Goal: Task Accomplishment & Management: Manage account settings

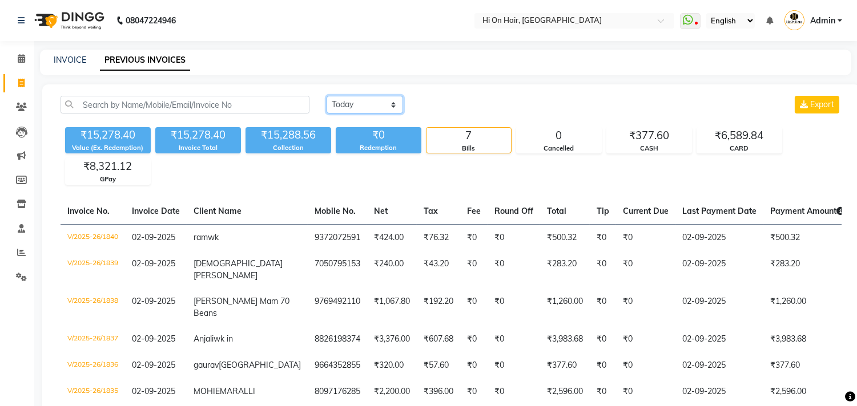
click at [366, 108] on select "Today Yesterday Custom Range" at bounding box center [365, 105] width 76 height 18
select select "yesterday"
click at [327, 96] on select "Today Yesterday Custom Range" at bounding box center [365, 105] width 76 height 18
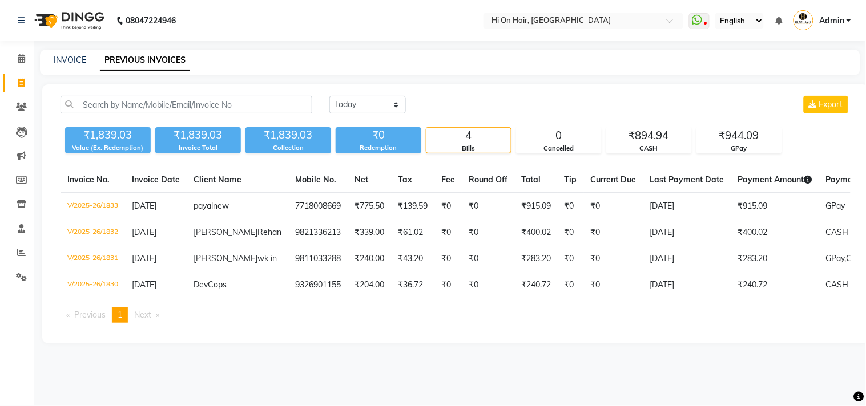
click at [158, 344] on div "Today Yesterday Custom Range Export ₹1,839.03 Value (Ex. Redemption) ₹1,839.03 …" at bounding box center [455, 213] width 827 height 259
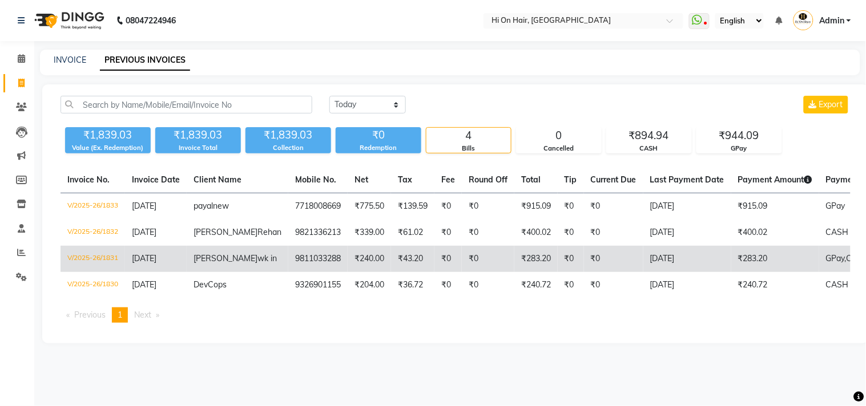
click at [156, 264] on span "[DATE]" at bounding box center [144, 258] width 25 height 10
click at [514, 272] on td "₹283.20" at bounding box center [535, 259] width 43 height 26
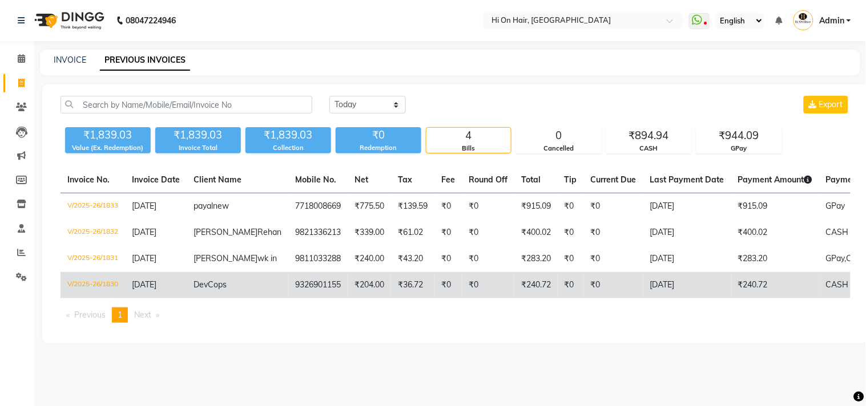
click at [584, 299] on td "₹0" at bounding box center [613, 285] width 59 height 26
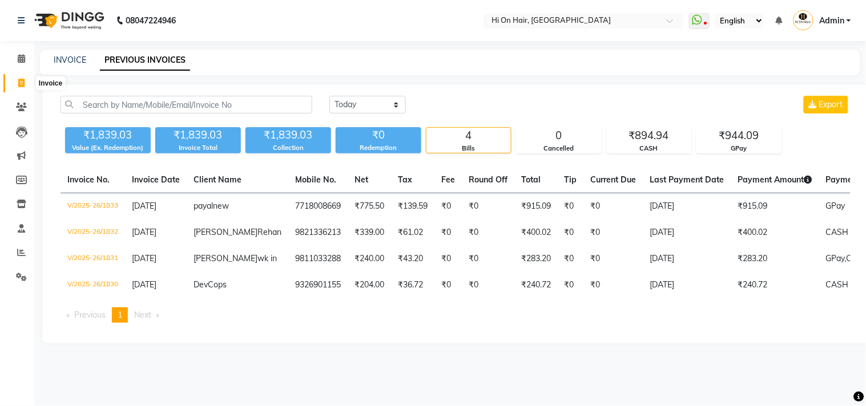
click at [18, 81] on icon at bounding box center [21, 83] width 6 height 9
select select "535"
select select "service"
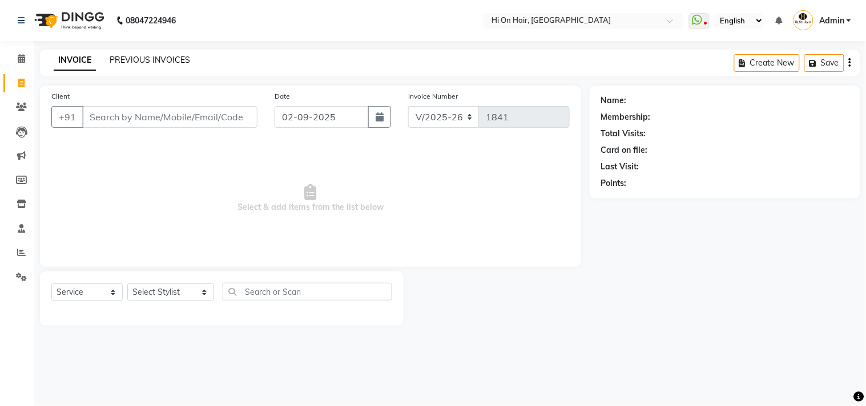
click at [167, 59] on link "PREVIOUS INVOICES" at bounding box center [150, 60] width 80 height 10
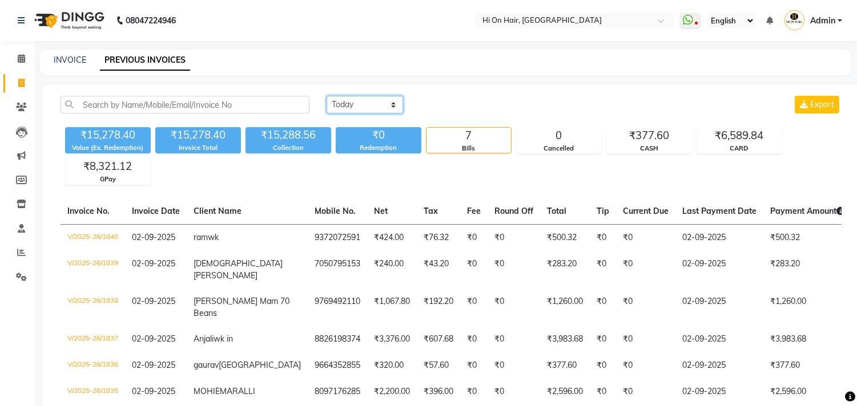
click at [371, 99] on select "[DATE] [DATE] Custom Range" at bounding box center [365, 105] width 76 height 18
select select "[DATE]"
click at [327, 96] on select "[DATE] [DATE] Custom Range" at bounding box center [365, 105] width 76 height 18
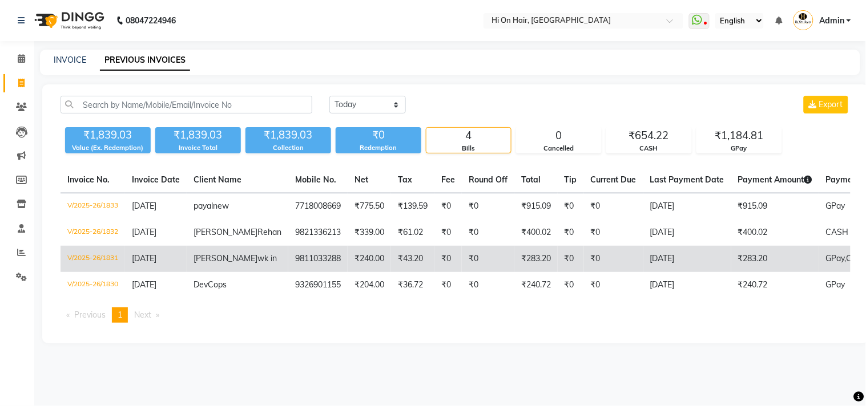
click at [750, 272] on td "₹283.20" at bounding box center [775, 259] width 88 height 26
click at [655, 272] on td "[DATE]" at bounding box center [687, 259] width 88 height 26
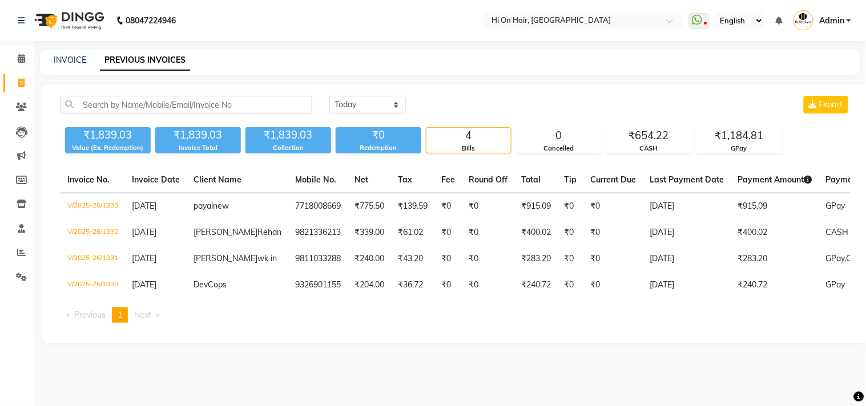
click at [830, 26] on span "Admin" at bounding box center [831, 21] width 25 height 12
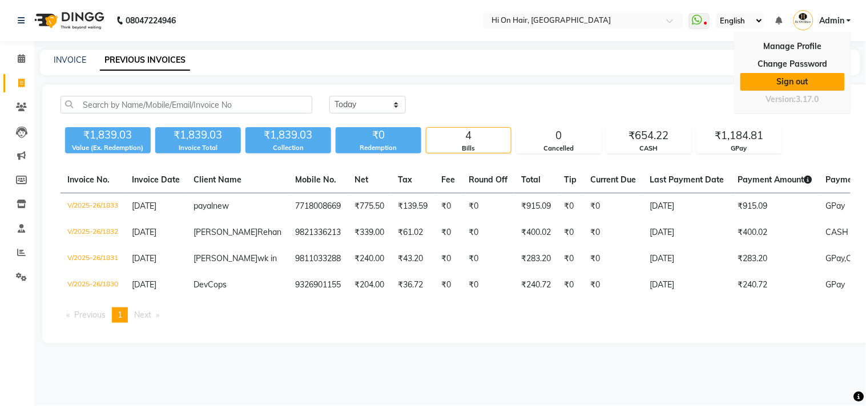
click at [801, 86] on link "Sign out" at bounding box center [792, 82] width 104 height 18
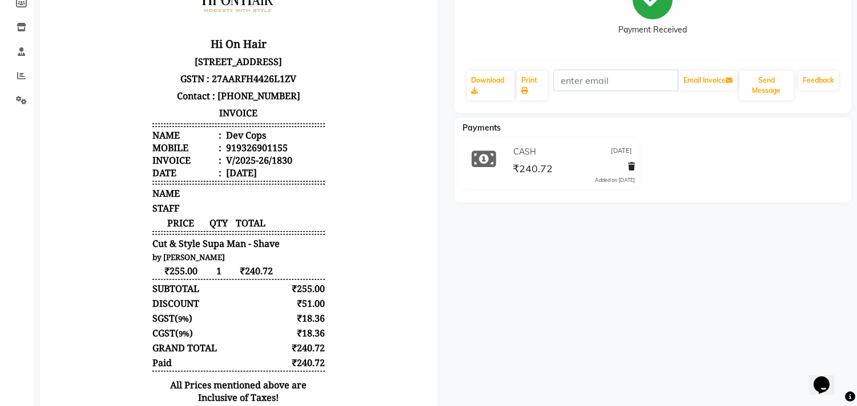
scroll to position [190, 0]
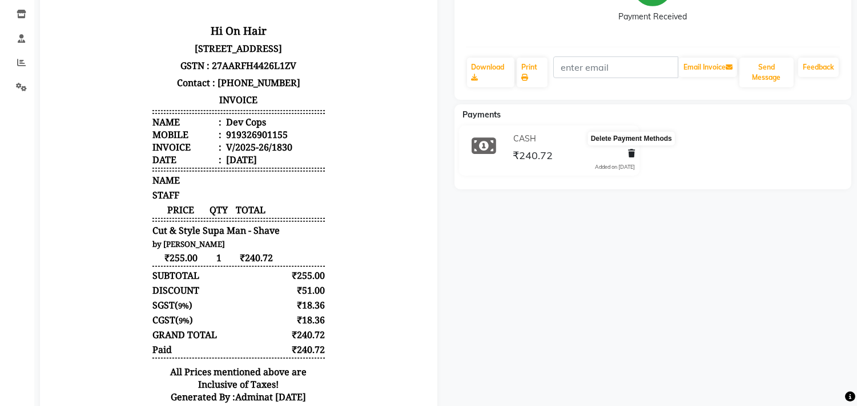
click at [629, 154] on icon at bounding box center [631, 154] width 7 height 8
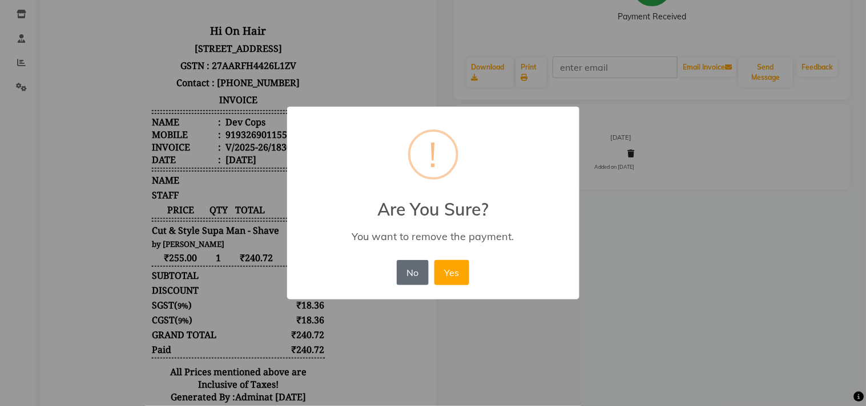
click at [407, 272] on button "No" at bounding box center [413, 272] width 32 height 25
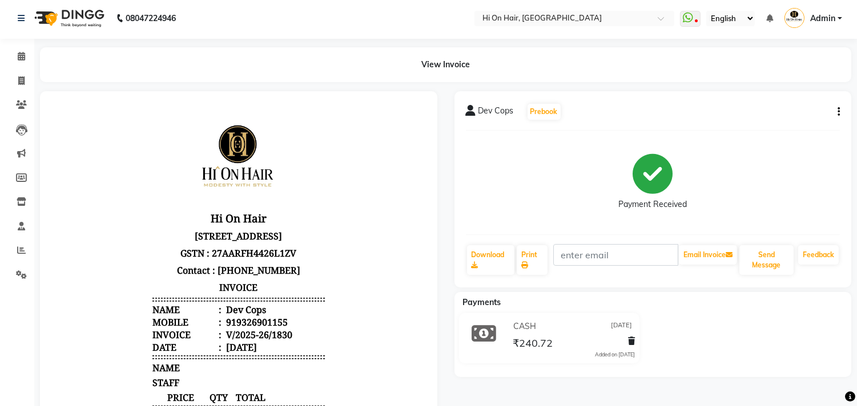
scroll to position [0, 0]
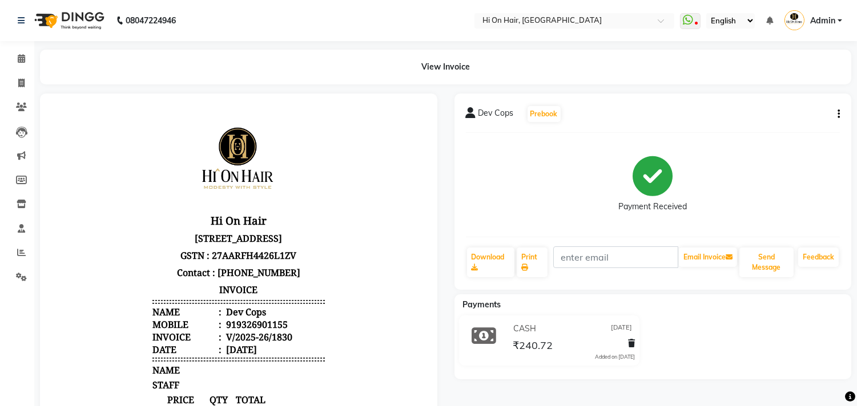
click at [838, 114] on icon "button" at bounding box center [838, 114] width 2 height 1
click at [763, 128] on div "Edit Invoice" at bounding box center [782, 129] width 78 height 14
select select "service"
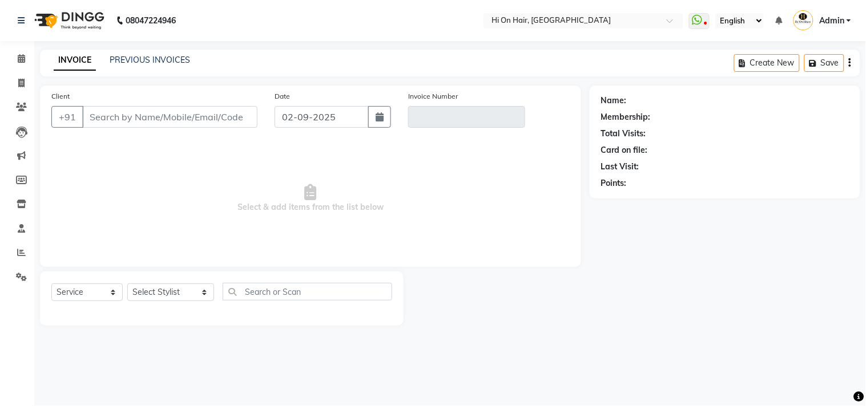
type input "9326901155"
type input "V/2025-26/1830"
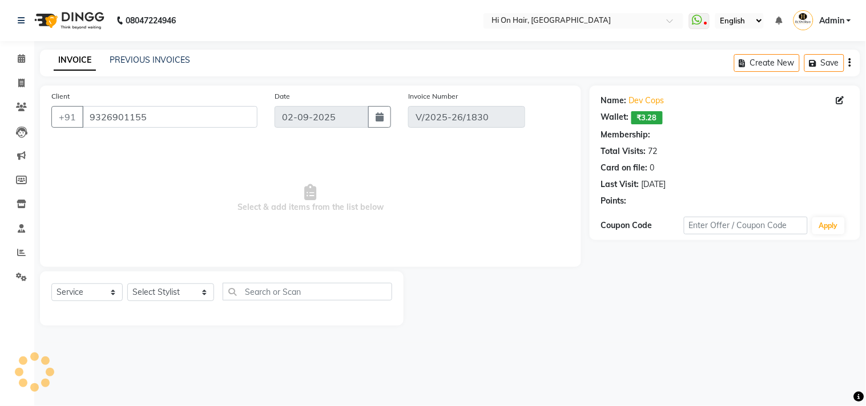
type input "[DATE]"
select select "select"
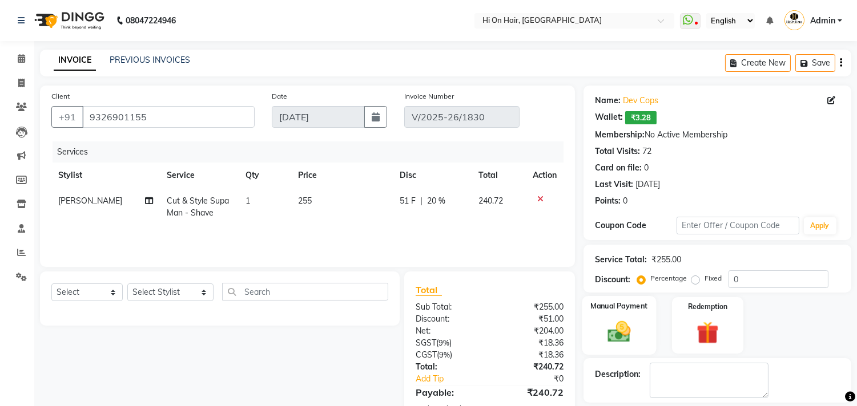
scroll to position [90, 0]
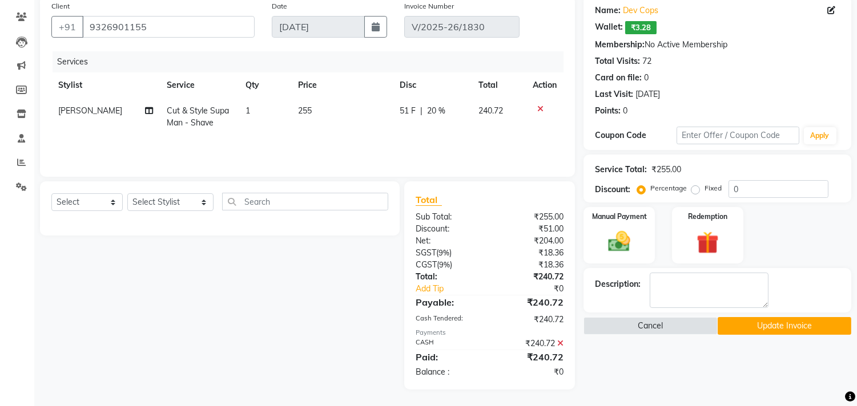
click at [561, 344] on icon at bounding box center [560, 344] width 6 height 8
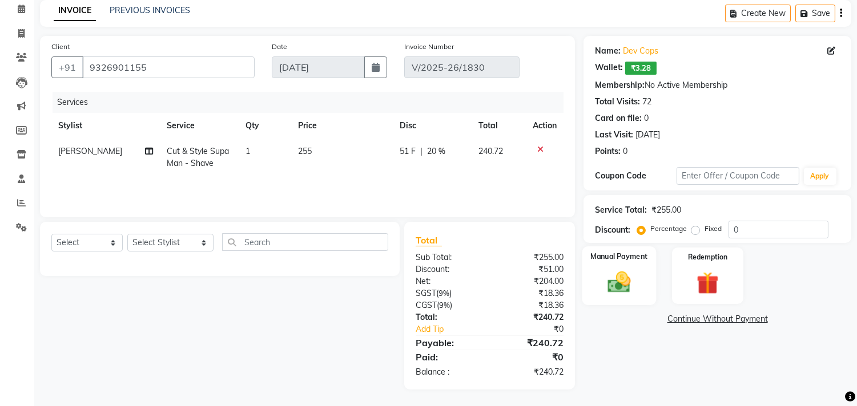
click at [607, 280] on img at bounding box center [620, 282] width 38 height 27
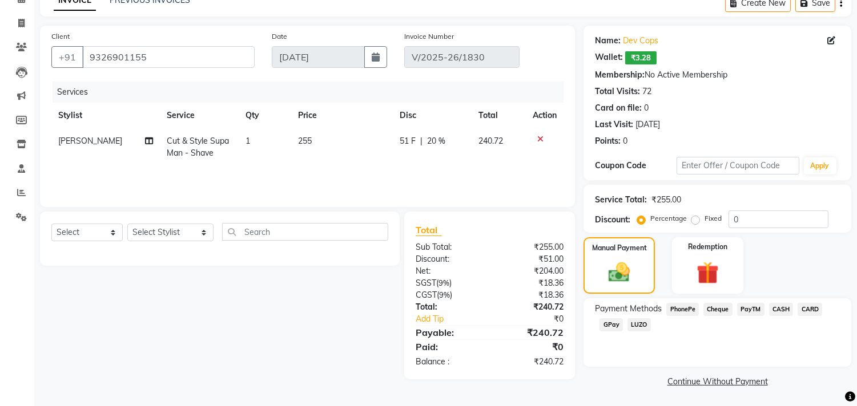
click at [610, 324] on span "GPay" at bounding box center [610, 325] width 23 height 13
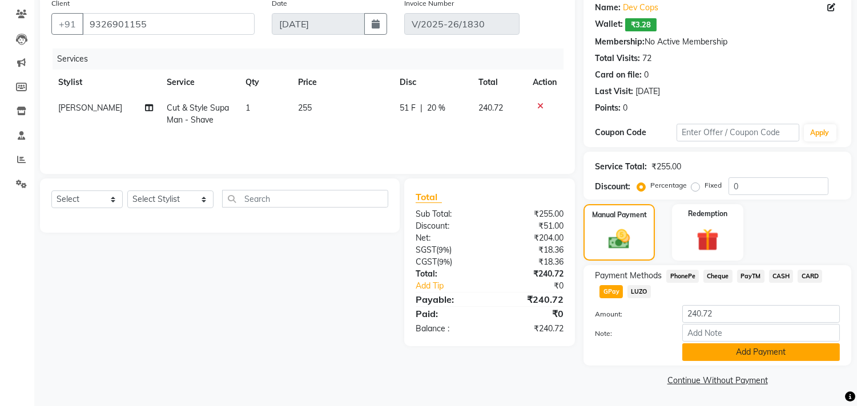
click at [731, 351] on button "Add Payment" at bounding box center [761, 353] width 158 height 18
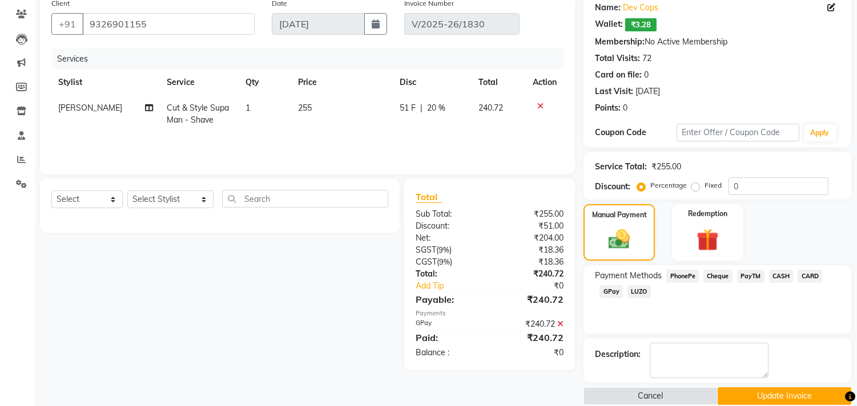
scroll to position [108, 0]
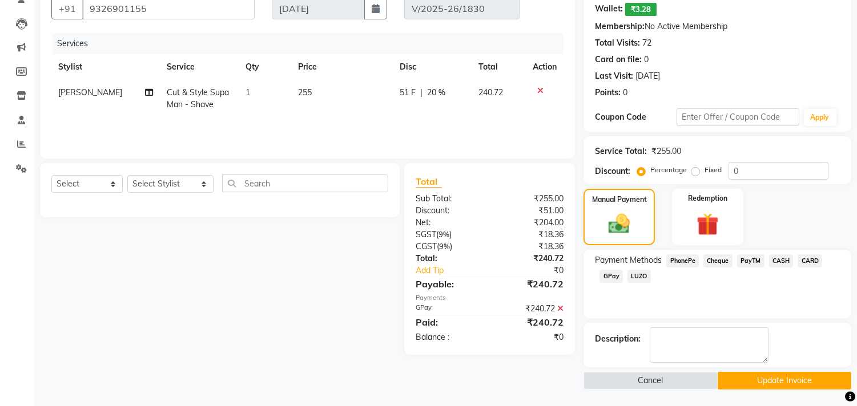
click at [738, 380] on button "Update Invoice" at bounding box center [785, 381] width 134 height 18
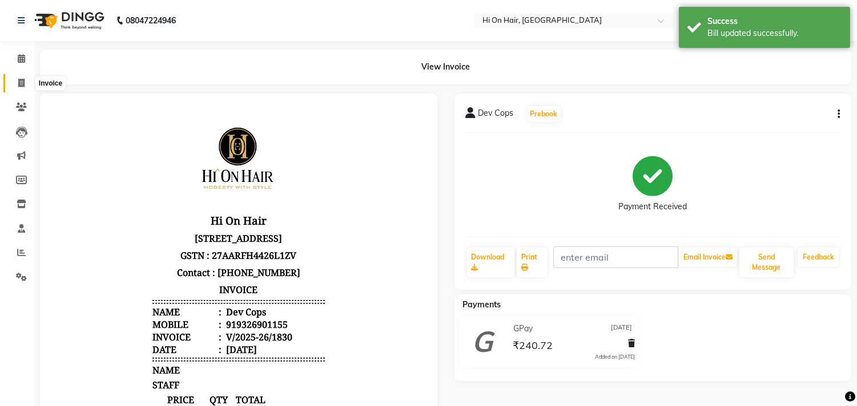
click at [18, 87] on icon at bounding box center [21, 83] width 6 height 9
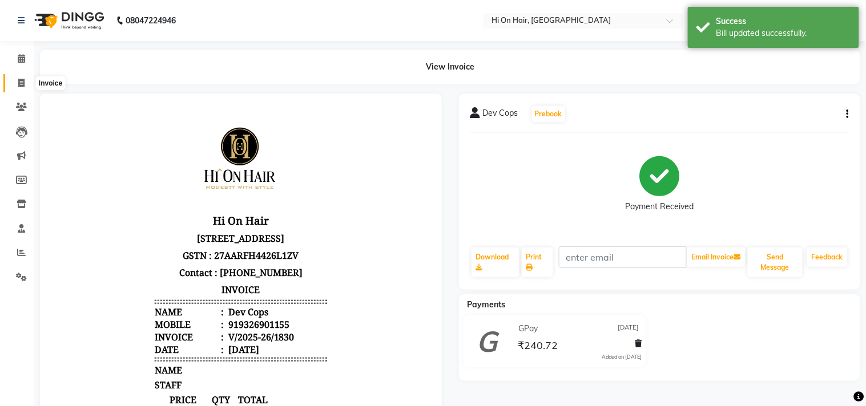
select select "535"
select select "service"
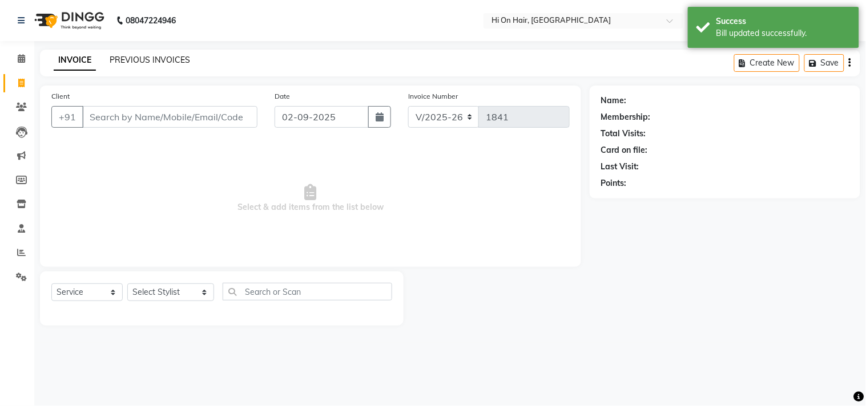
click at [148, 61] on link "PREVIOUS INVOICES" at bounding box center [150, 60] width 80 height 10
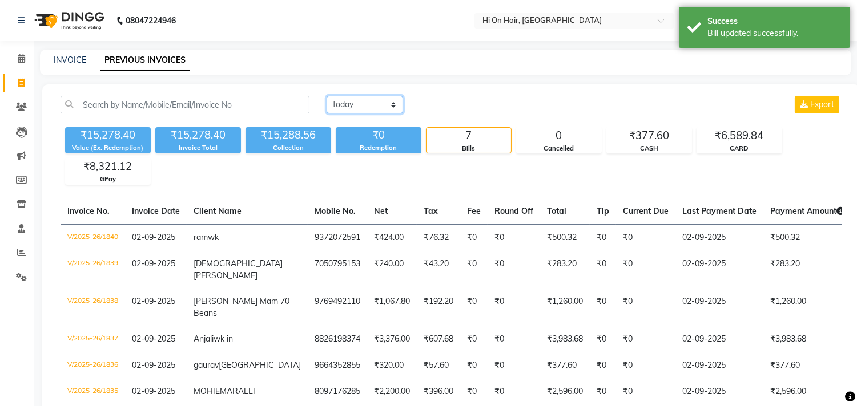
click at [377, 102] on select "[DATE] [DATE] Custom Range" at bounding box center [365, 105] width 76 height 18
select select "[DATE]"
click at [327, 96] on select "[DATE] [DATE] Custom Range" at bounding box center [365, 105] width 76 height 18
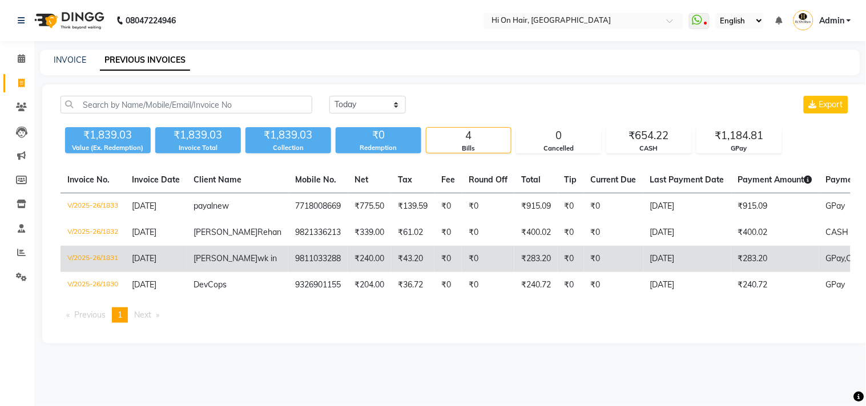
click at [731, 272] on td "₹283.20" at bounding box center [775, 259] width 88 height 26
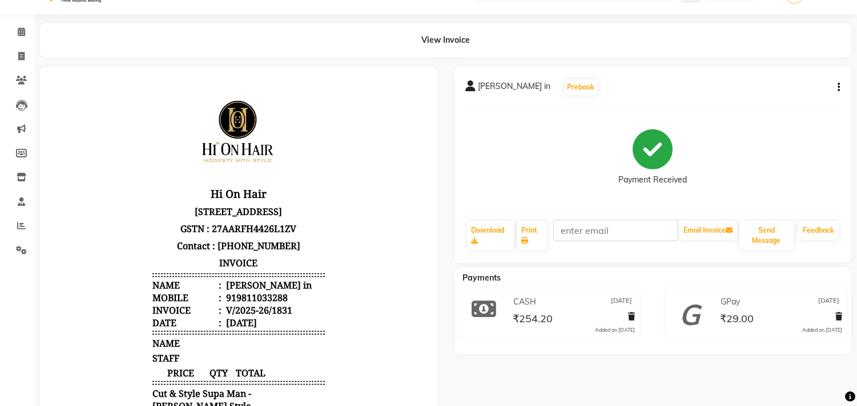
scroll to position [6, 0]
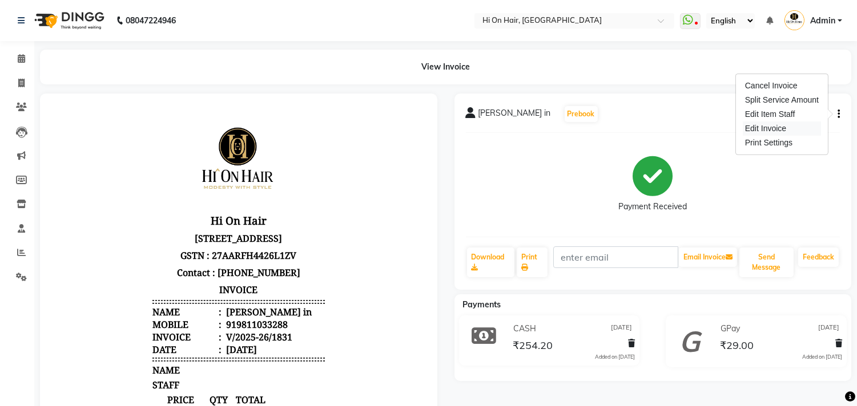
click at [754, 126] on div "Edit Invoice" at bounding box center [782, 129] width 78 height 14
select select "service"
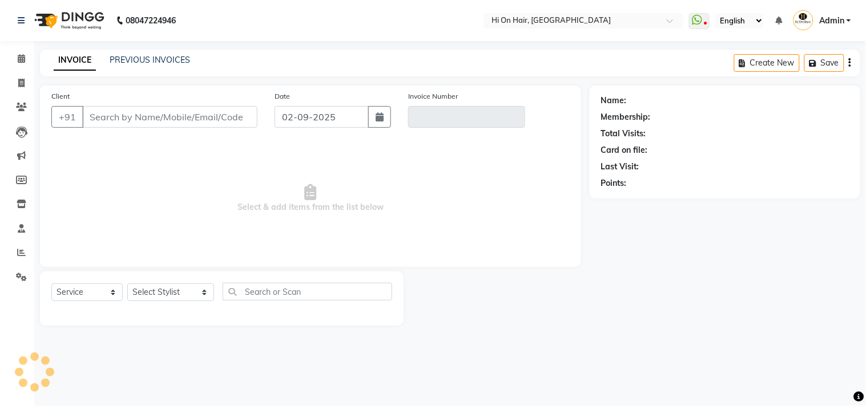
type input "9811033288"
type input "V/2025-26/1831"
type input "[DATE]"
select select "select"
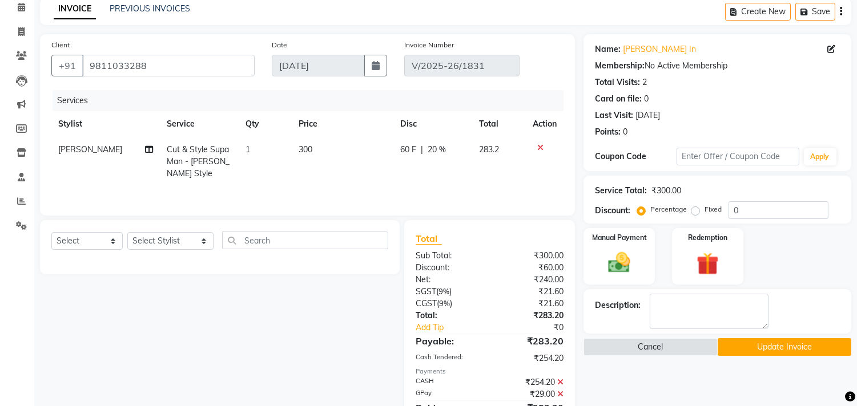
scroll to position [103, 0]
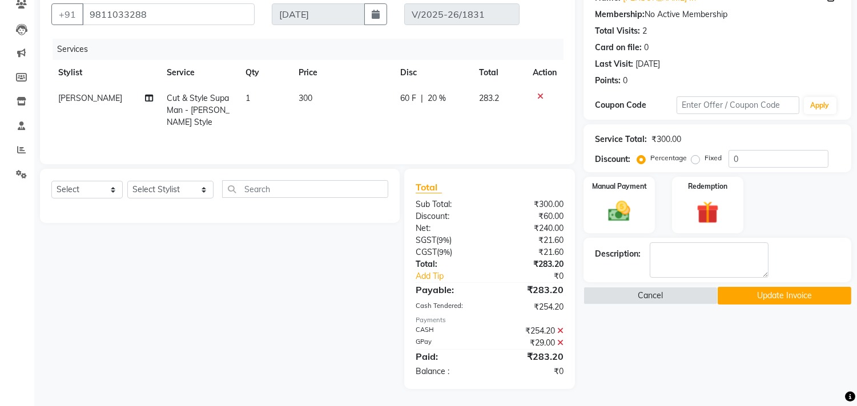
click at [560, 340] on icon at bounding box center [560, 343] width 6 height 8
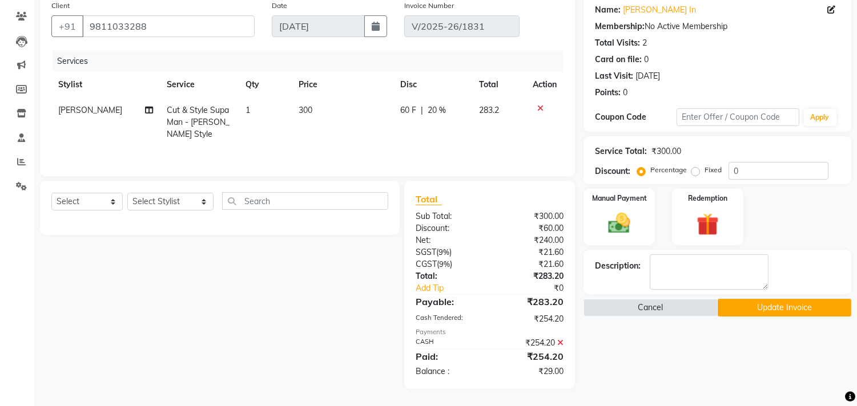
scroll to position [91, 0]
click at [561, 344] on icon at bounding box center [560, 343] width 6 height 8
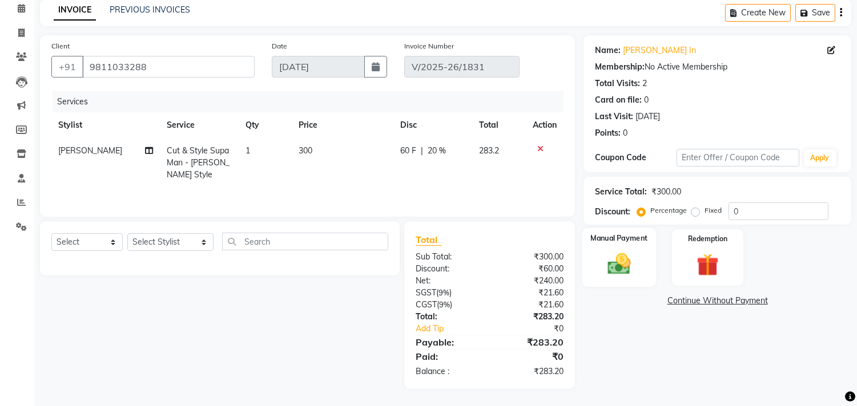
click at [624, 255] on img at bounding box center [620, 264] width 38 height 27
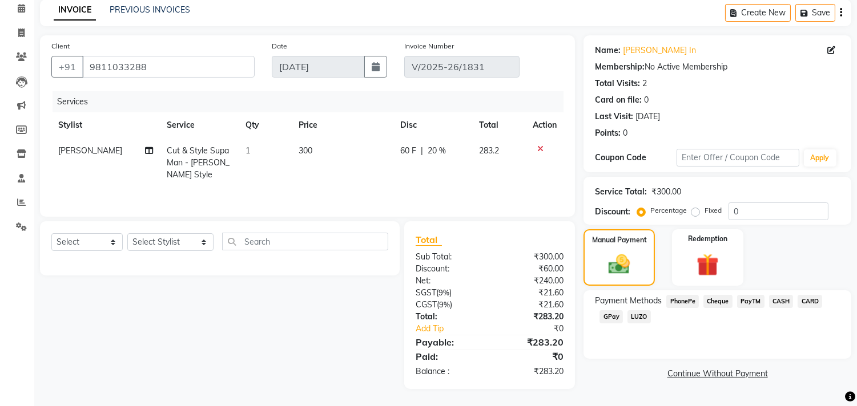
click at [612, 313] on span "GPay" at bounding box center [610, 317] width 23 height 13
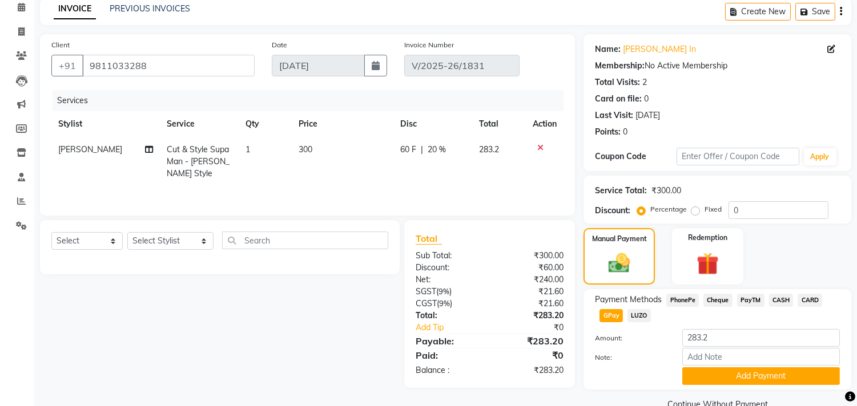
scroll to position [75, 0]
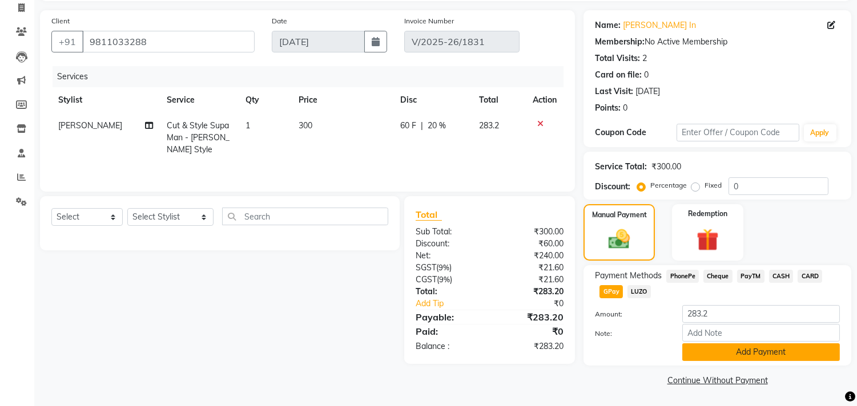
click at [714, 354] on button "Add Payment" at bounding box center [761, 353] width 158 height 18
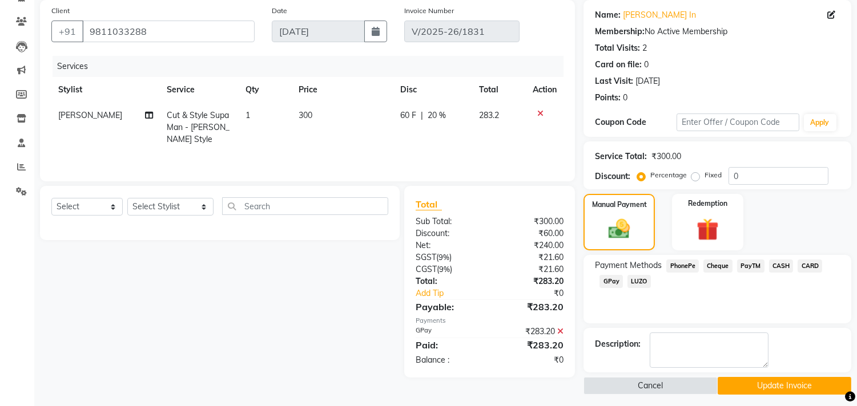
scroll to position [90, 0]
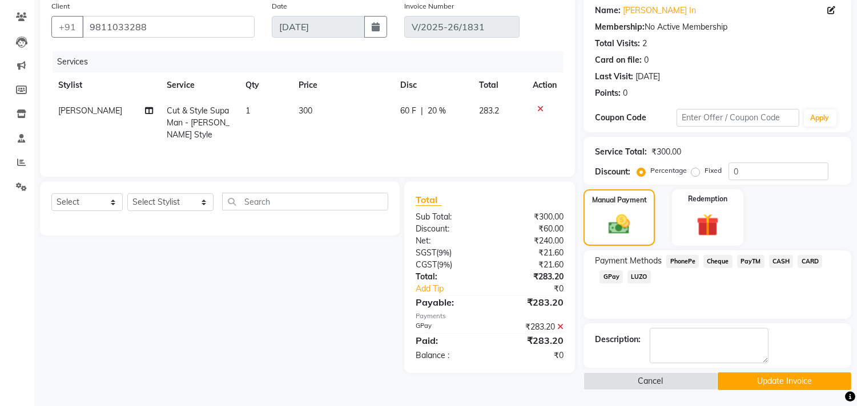
click at [754, 383] on button "Update Invoice" at bounding box center [785, 382] width 134 height 18
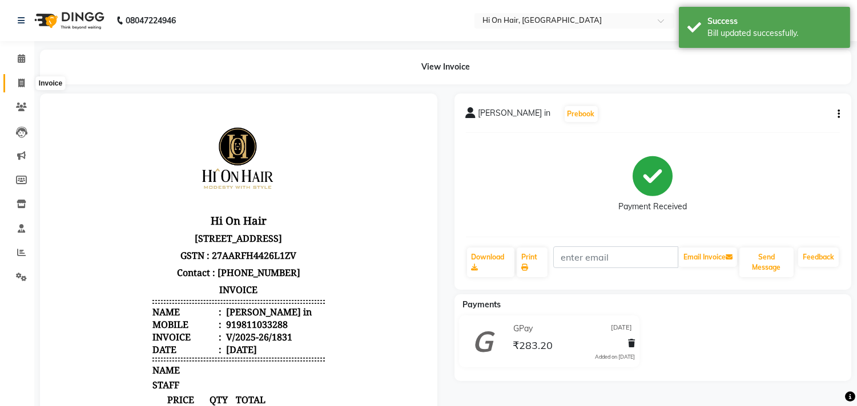
click at [21, 86] on icon at bounding box center [21, 83] width 6 height 9
select select "535"
select select "service"
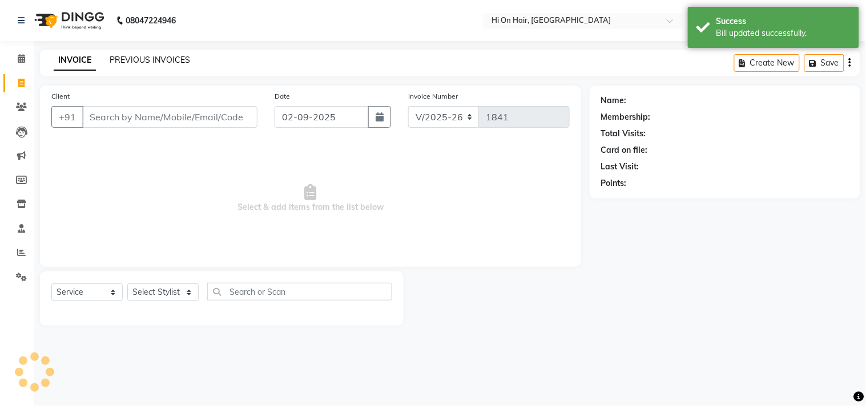
click at [150, 63] on link "PREVIOUS INVOICES" at bounding box center [150, 60] width 80 height 10
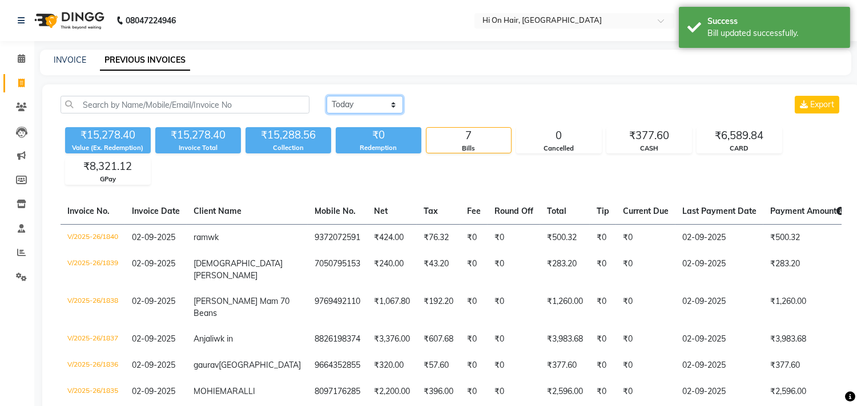
click at [392, 104] on select "[DATE] [DATE] Custom Range" at bounding box center [365, 105] width 76 height 18
click at [327, 96] on select "[DATE] [DATE] Custom Range" at bounding box center [365, 105] width 76 height 18
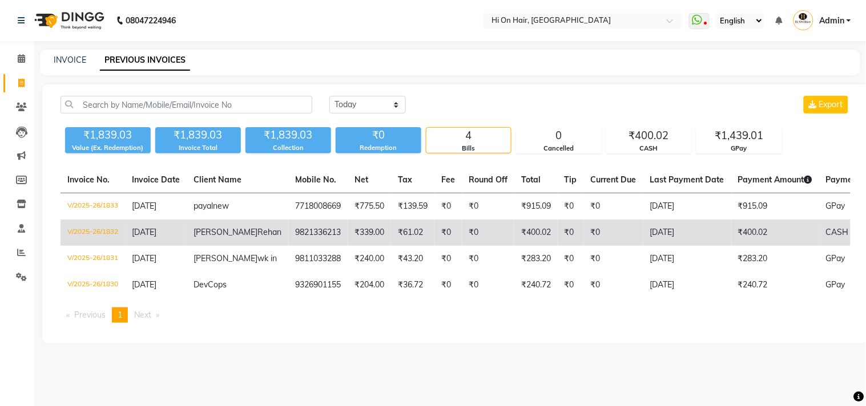
click at [731, 232] on td "₹400.02" at bounding box center [775, 233] width 88 height 26
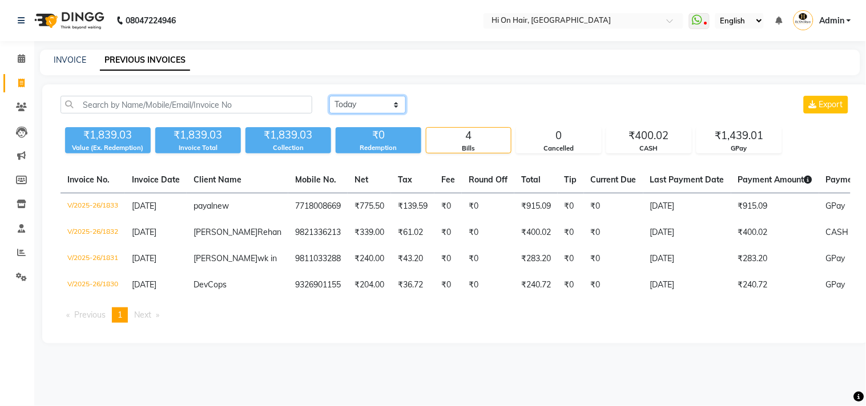
click at [394, 100] on select "[DATE] [DATE] Custom Range" at bounding box center [367, 105] width 76 height 18
click at [329, 96] on select "[DATE] [DATE] Custom Range" at bounding box center [367, 105] width 76 height 18
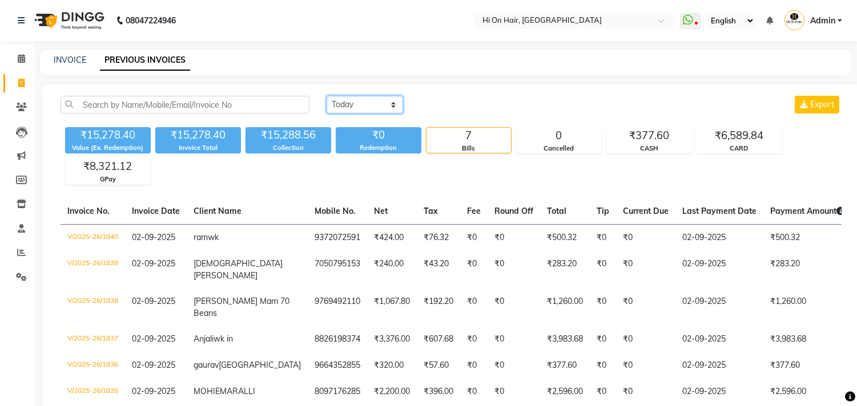
click at [396, 107] on select "[DATE] [DATE] Custom Range" at bounding box center [365, 105] width 76 height 18
select select "[DATE]"
click at [327, 96] on select "[DATE] [DATE] Custom Range" at bounding box center [365, 105] width 76 height 18
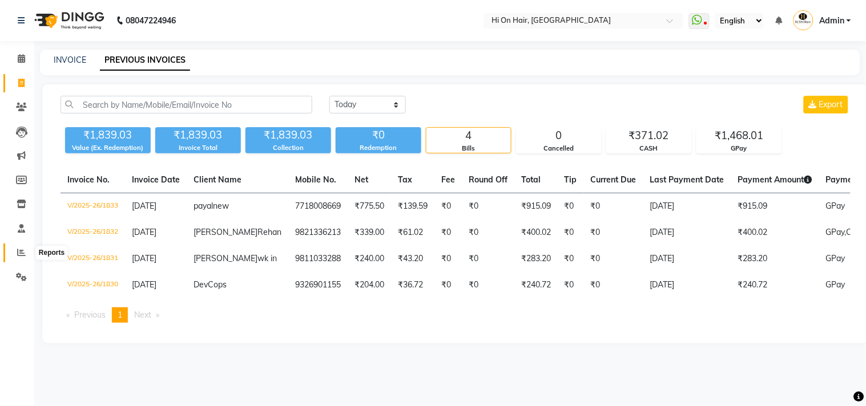
click at [27, 253] on span at bounding box center [21, 253] width 20 height 13
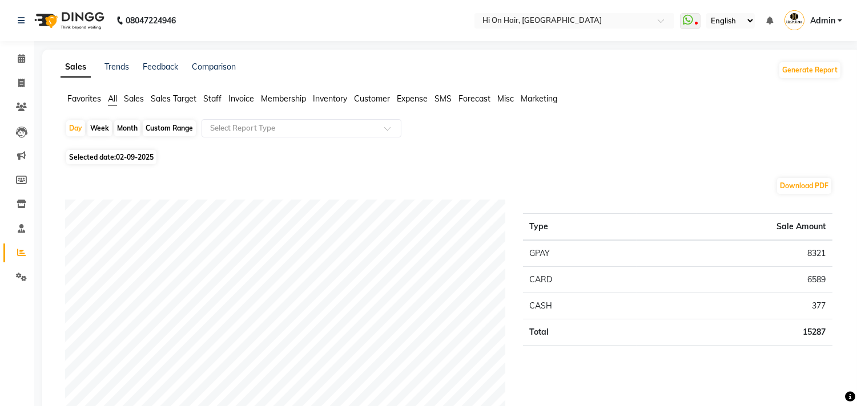
click at [134, 131] on div "Month" at bounding box center [127, 128] width 26 height 16
select select "9"
select select "2025"
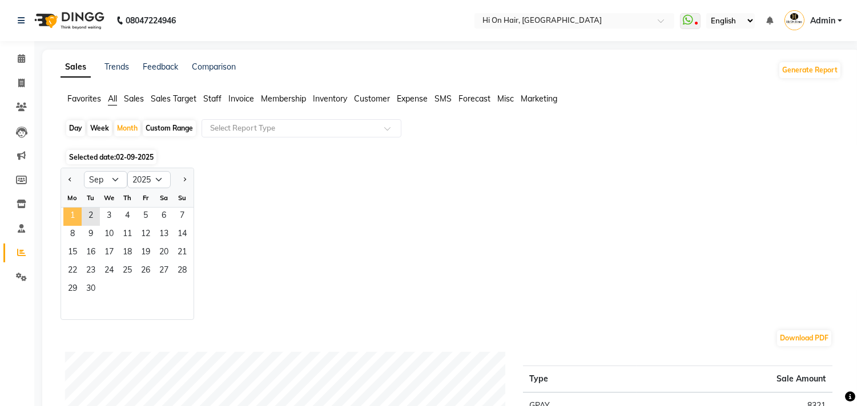
click at [77, 215] on span "1" at bounding box center [72, 217] width 18 height 18
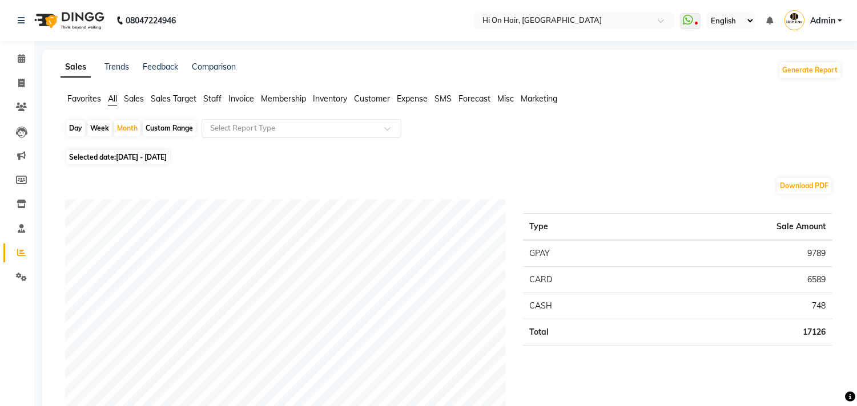
click at [261, 126] on input "text" at bounding box center [290, 128] width 164 height 11
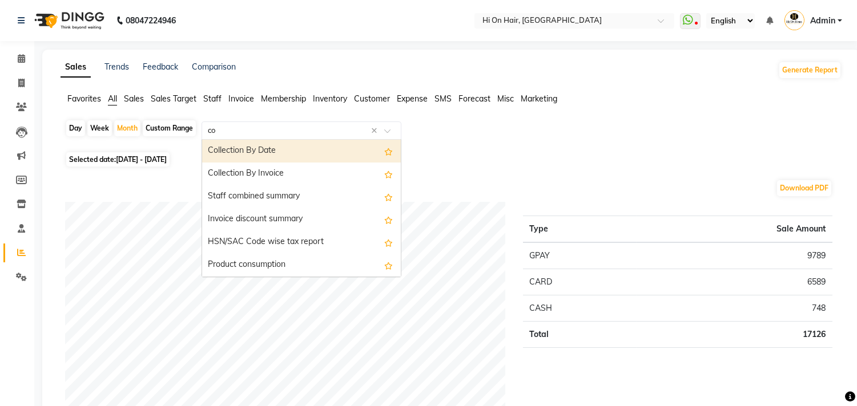
type input "com"
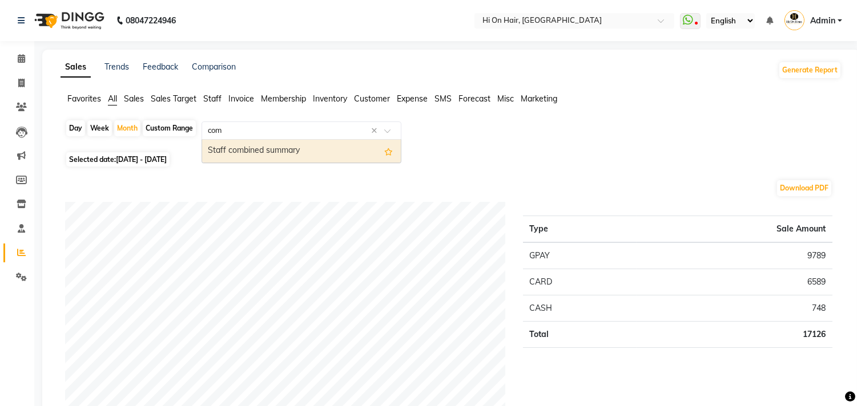
click at [267, 153] on div "Staff combined summary" at bounding box center [301, 151] width 199 height 23
select select "full_report"
select select "csv"
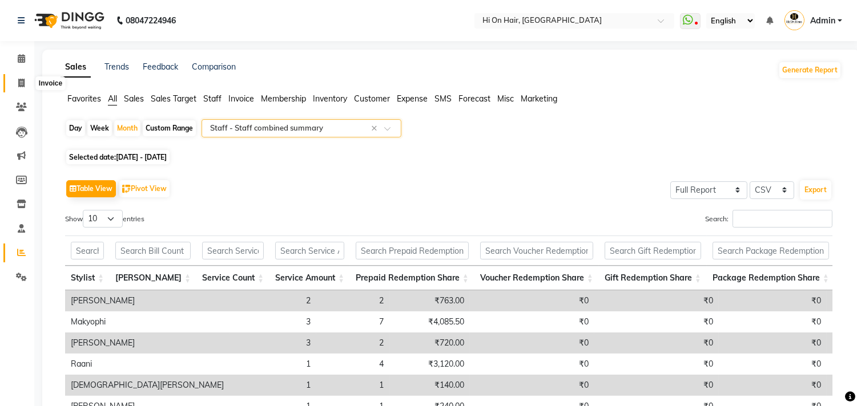
click at [21, 83] on icon at bounding box center [21, 83] width 6 height 9
select select "service"
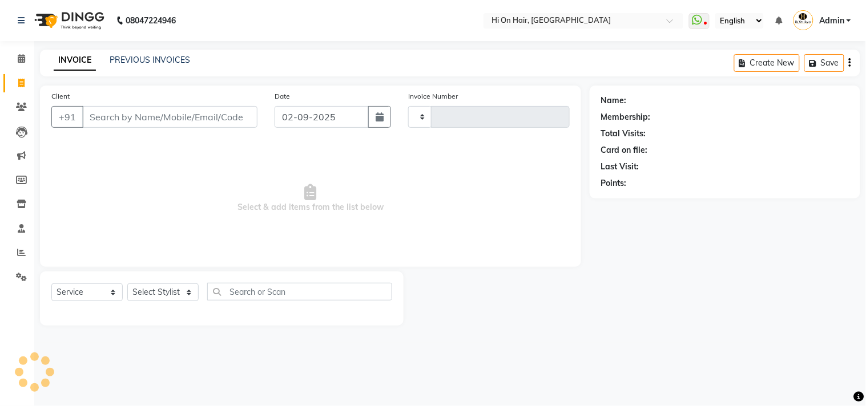
type input "1841"
select select "535"
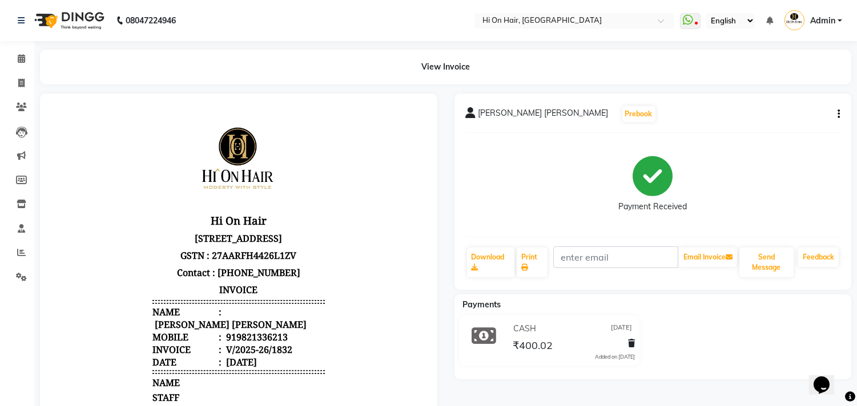
click at [838, 114] on icon "button" at bounding box center [838, 114] width 2 height 1
click at [774, 127] on div "Edit Invoice" at bounding box center [782, 129] width 78 height 14
select select "service"
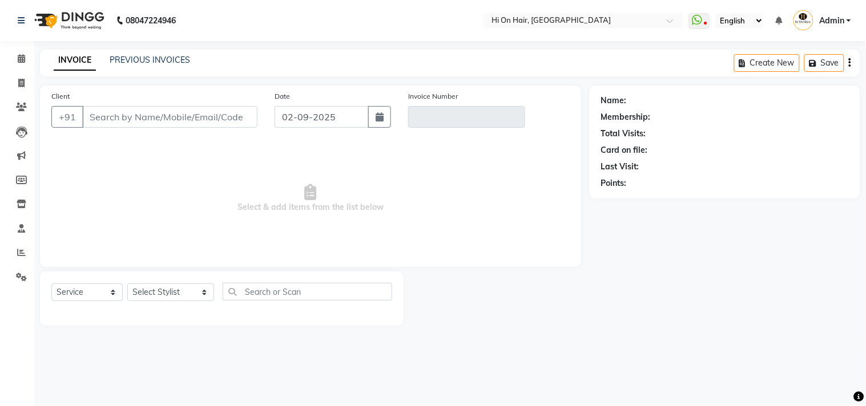
type input "9821336213"
type input "V/2025-26/1832"
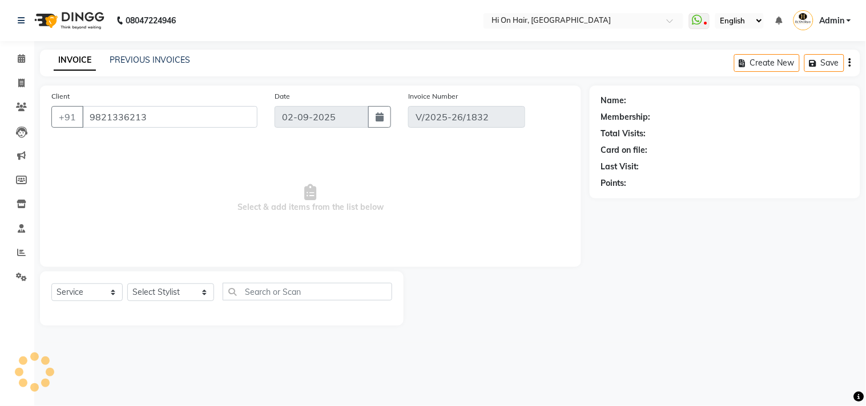
type input "[DATE]"
select select "select"
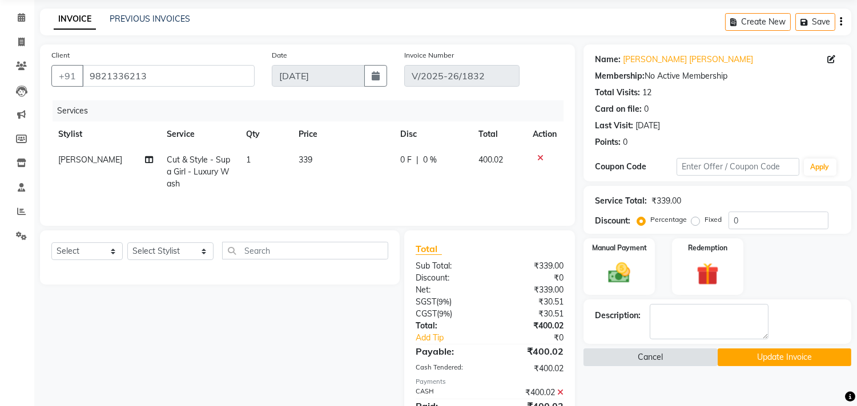
scroll to position [63, 0]
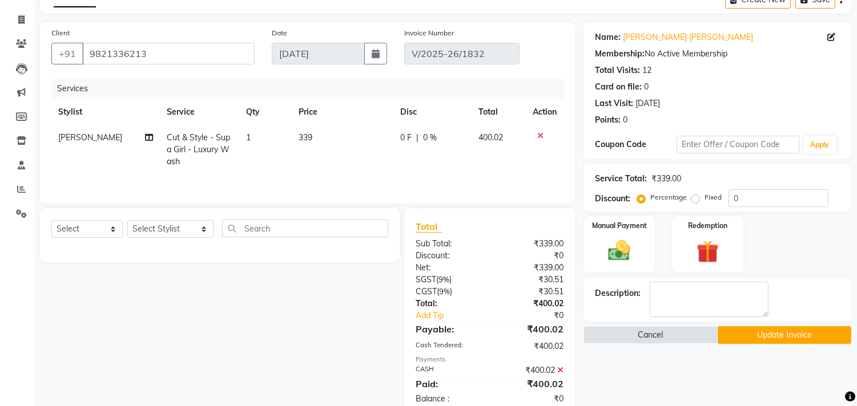
click at [561, 371] on icon at bounding box center [560, 370] width 6 height 8
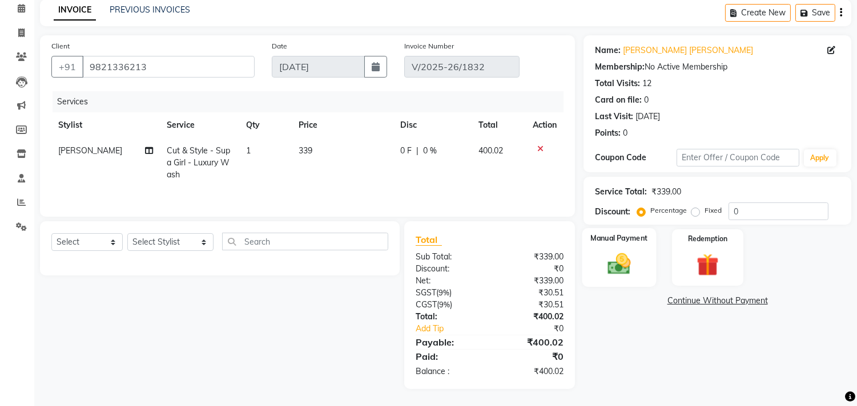
click at [630, 266] on img at bounding box center [620, 264] width 38 height 27
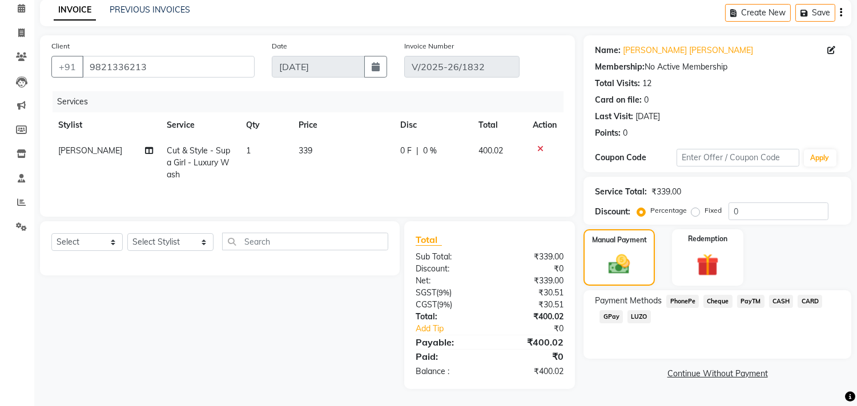
click at [607, 315] on span "GPay" at bounding box center [610, 317] width 23 height 13
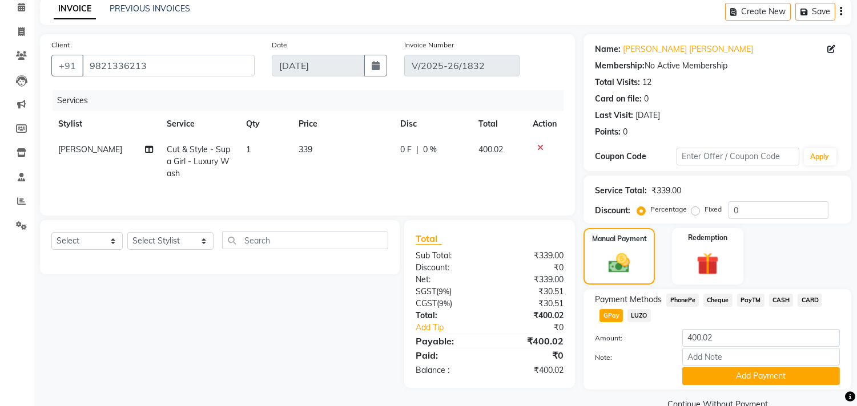
scroll to position [63, 0]
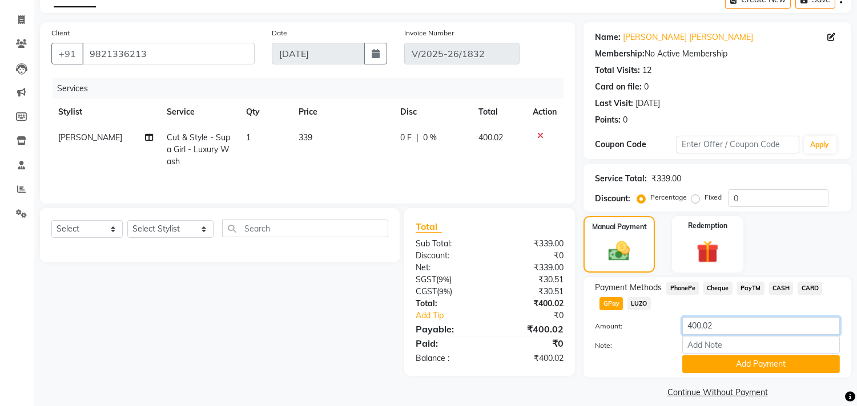
drag, startPoint x: 728, startPoint y: 327, endPoint x: 659, endPoint y: 326, distance: 69.1
click at [659, 326] on div "Amount: 400.02" at bounding box center [717, 326] width 262 height 19
type input "29"
click at [735, 371] on button "Add Payment" at bounding box center [761, 365] width 158 height 18
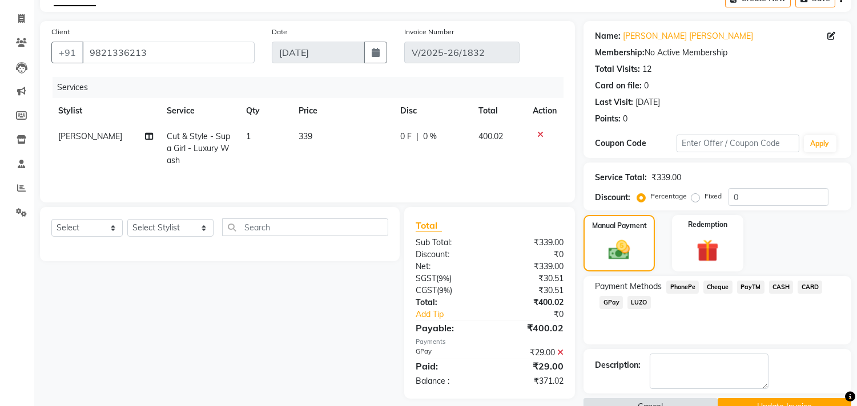
scroll to position [90, 0]
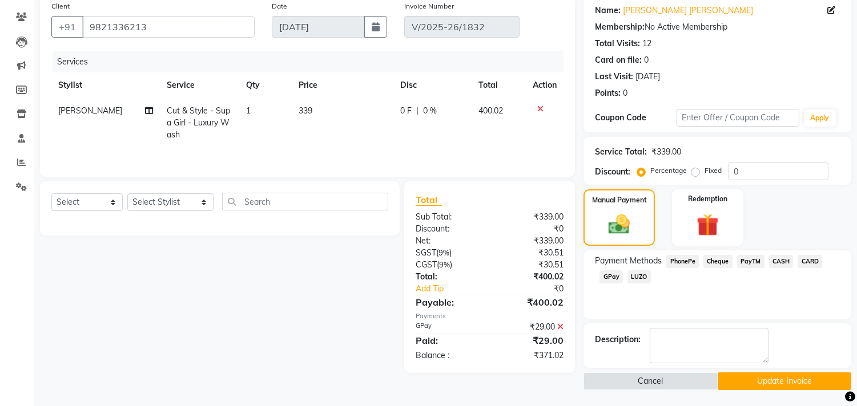
click at [783, 259] on span "CASH" at bounding box center [781, 261] width 25 height 13
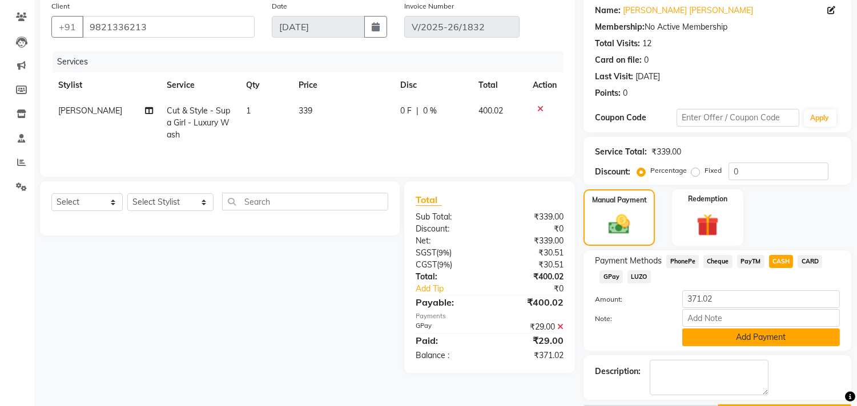
click at [785, 335] on button "Add Payment" at bounding box center [761, 338] width 158 height 18
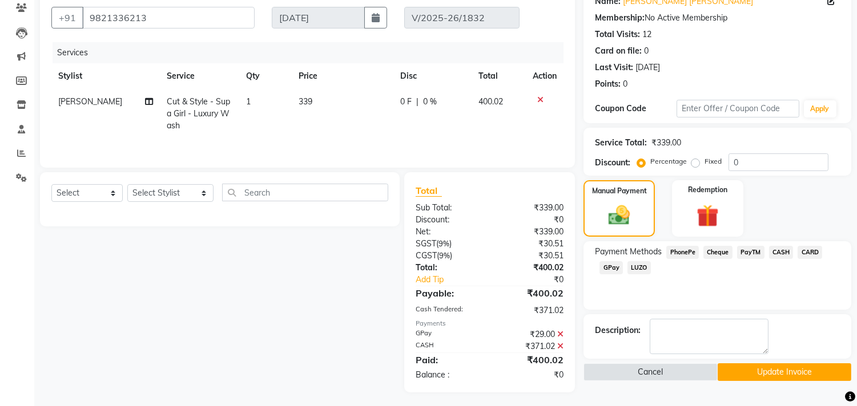
scroll to position [103, 0]
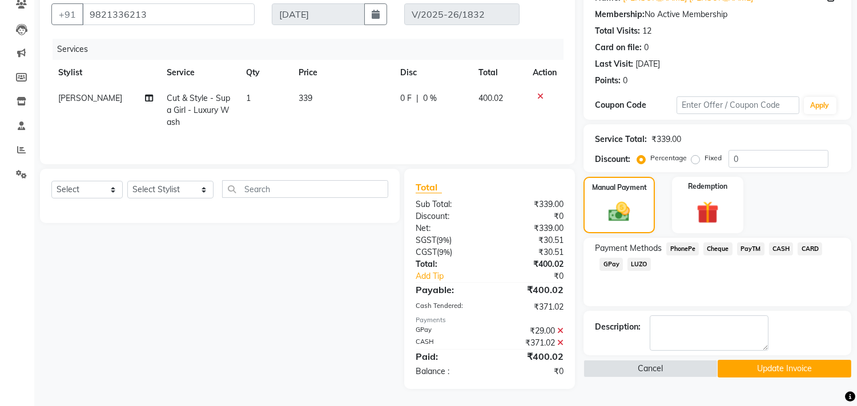
click at [766, 362] on button "Update Invoice" at bounding box center [785, 369] width 134 height 18
